Goal: Information Seeking & Learning: Learn about a topic

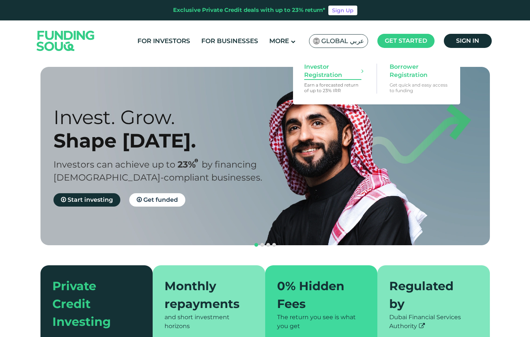
click at [335, 71] on span "Investor Registration" at bounding box center [332, 71] width 57 height 16
click at [403, 67] on span "Borrower Registration" at bounding box center [418, 71] width 57 height 16
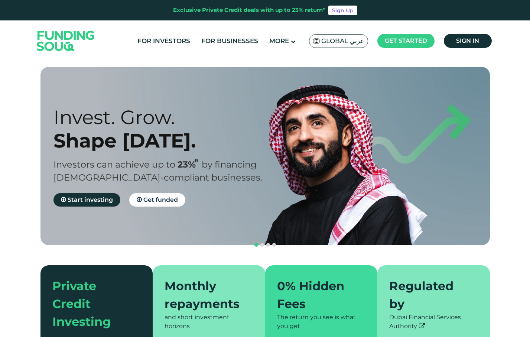
click at [462, 46] on link "Sign in" at bounding box center [468, 41] width 48 height 14
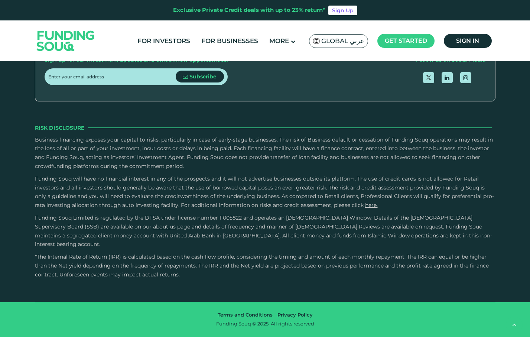
type tc-range-slider "4"
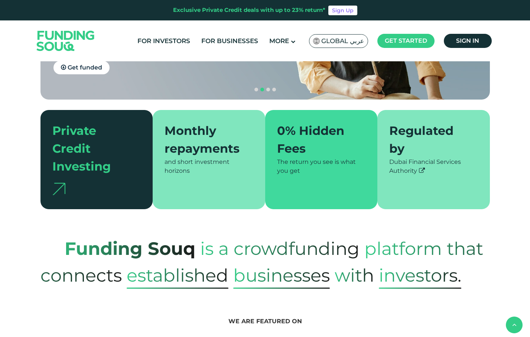
scroll to position [101, 0]
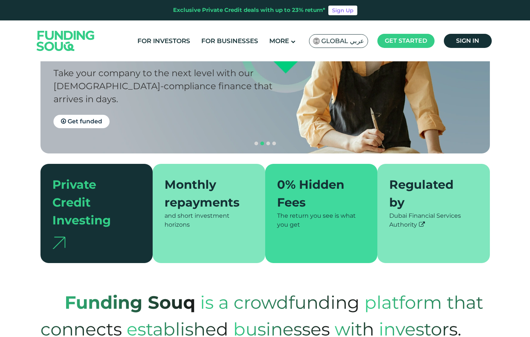
click at [56, 41] on img at bounding box center [65, 41] width 73 height 38
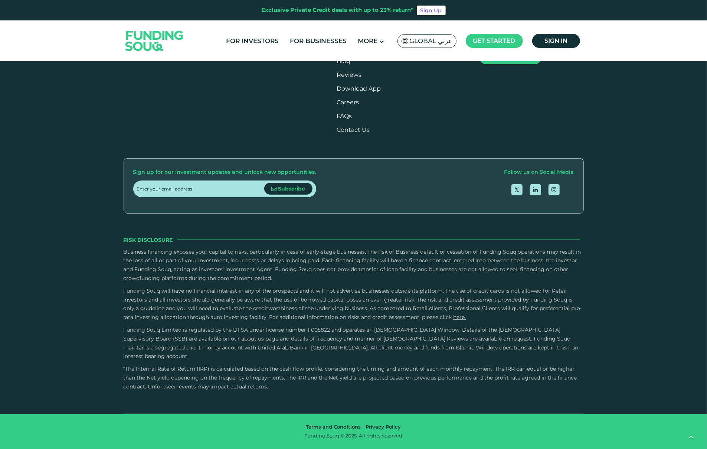
type tc-range-slider "4"
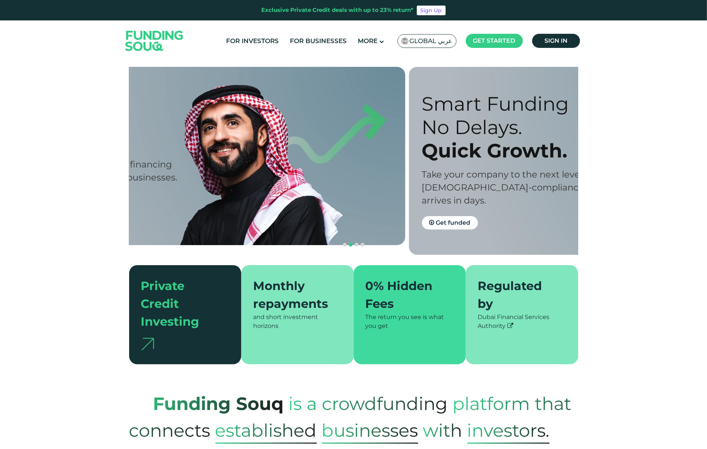
drag, startPoint x: 274, startPoint y: 118, endPoint x: 638, endPoint y: 136, distance: 364.4
click at [530, 136] on section "Prosperity Meets Principle. Shariah Compliance [DEMOGRAPHIC_DATA] compliant inv…" at bounding box center [353, 215] width 707 height 297
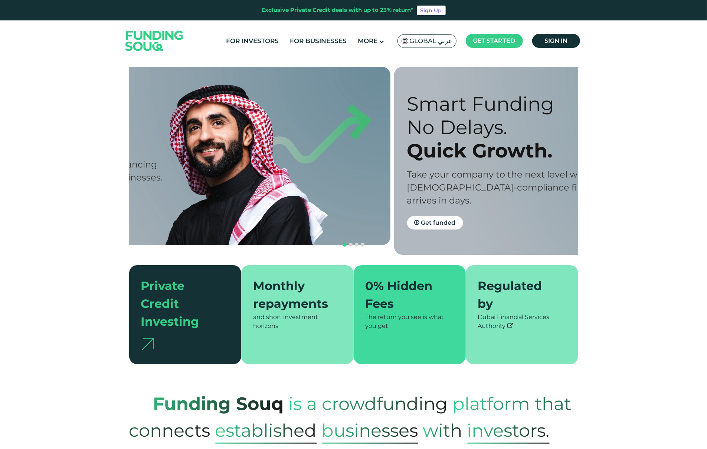
drag, startPoint x: 522, startPoint y: 160, endPoint x: 345, endPoint y: 166, distance: 176.9
click at [345, 166] on div "Invest. Grow. Shape [DATE]. Investors can achieve up to 23% by financing [DEMOG…" at bounding box center [171, 156] width 449 height 178
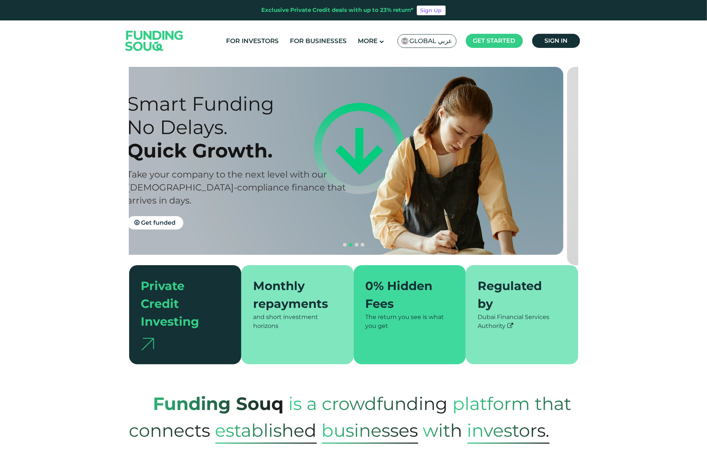
drag, startPoint x: 424, startPoint y: 147, endPoint x: 248, endPoint y: 148, distance: 176.0
click at [248, 148] on div "Smart Funding No Delays. Quick Growth. Take your company to the next level with…" at bounding box center [344, 161] width 449 height 188
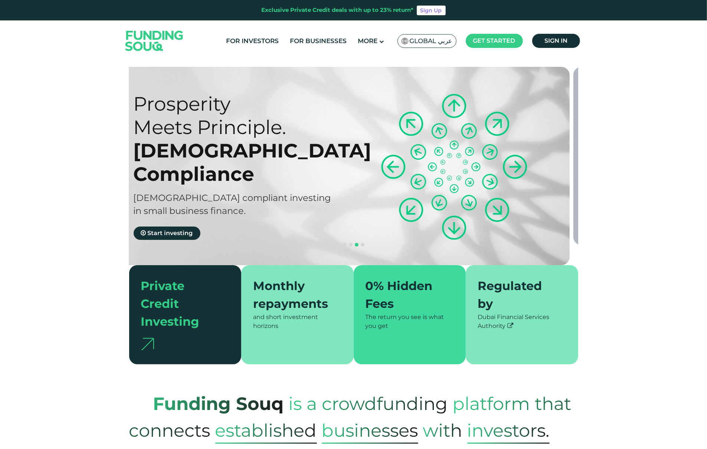
drag, startPoint x: 409, startPoint y: 169, endPoint x: 241, endPoint y: 179, distance: 167.8
click at [256, 178] on div "Prosperity Meets Principle. Shariah Compliance [DEMOGRAPHIC_DATA] compliant inv…" at bounding box center [350, 166] width 449 height 198
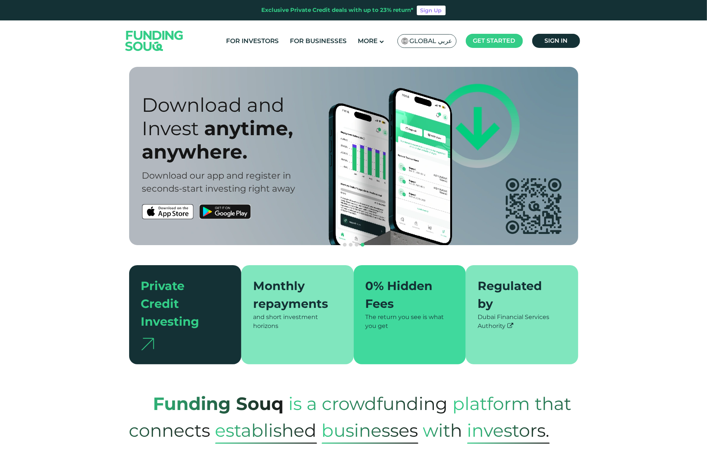
drag, startPoint x: 386, startPoint y: 182, endPoint x: 212, endPoint y: 193, distance: 174.9
click at [212, 193] on div "Download and Invest anytime, anywhere. Download our app and register in seconds…" at bounding box center [359, 156] width 449 height 178
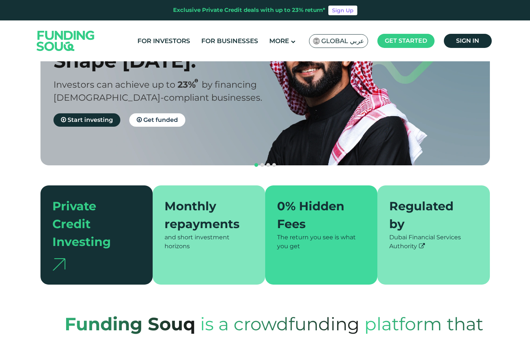
scroll to position [81, 0]
